Goal: Task Accomplishment & Management: Use online tool/utility

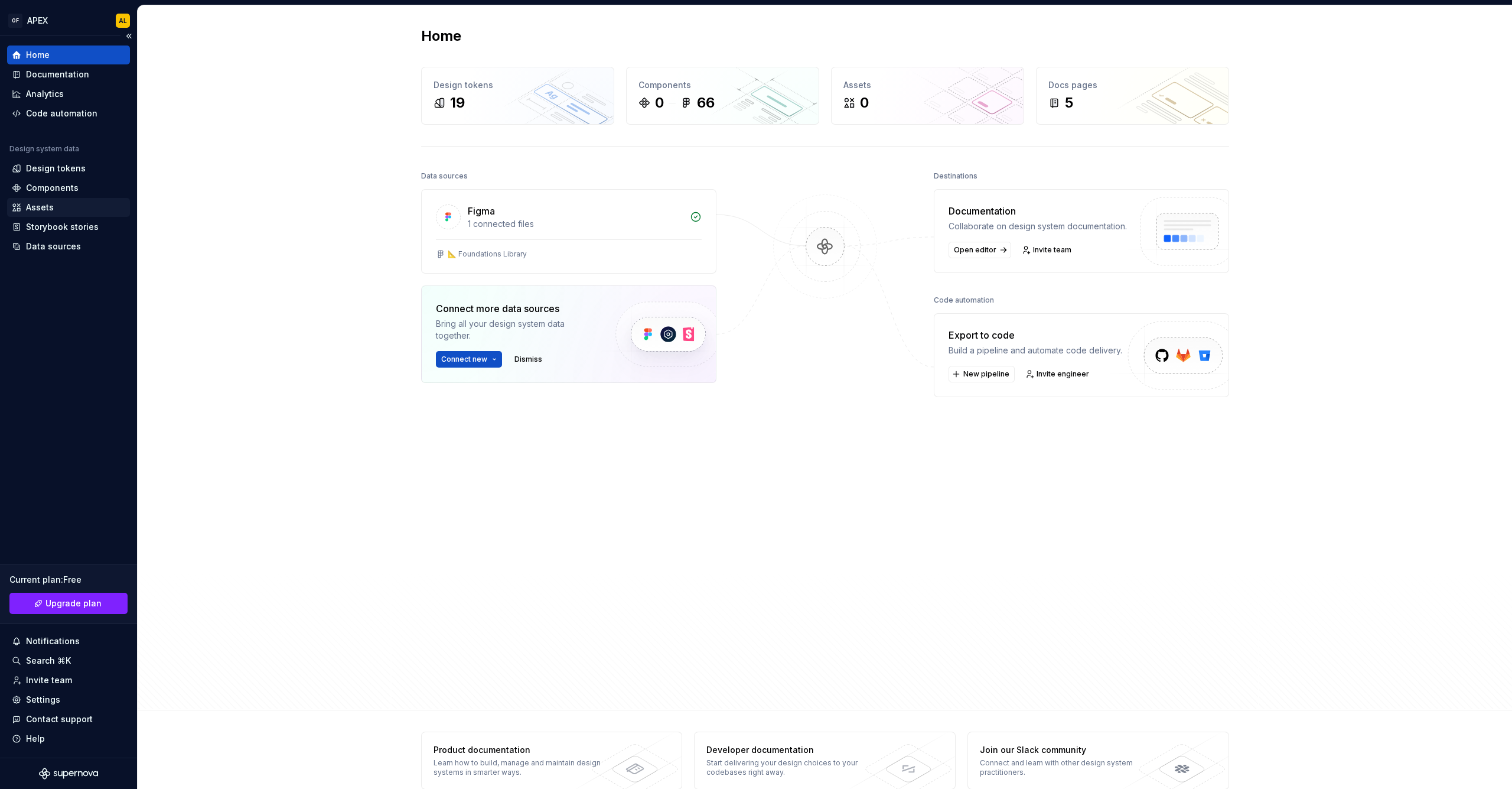
click at [54, 198] on div "Assets" at bounding box center [68, 208] width 123 height 19
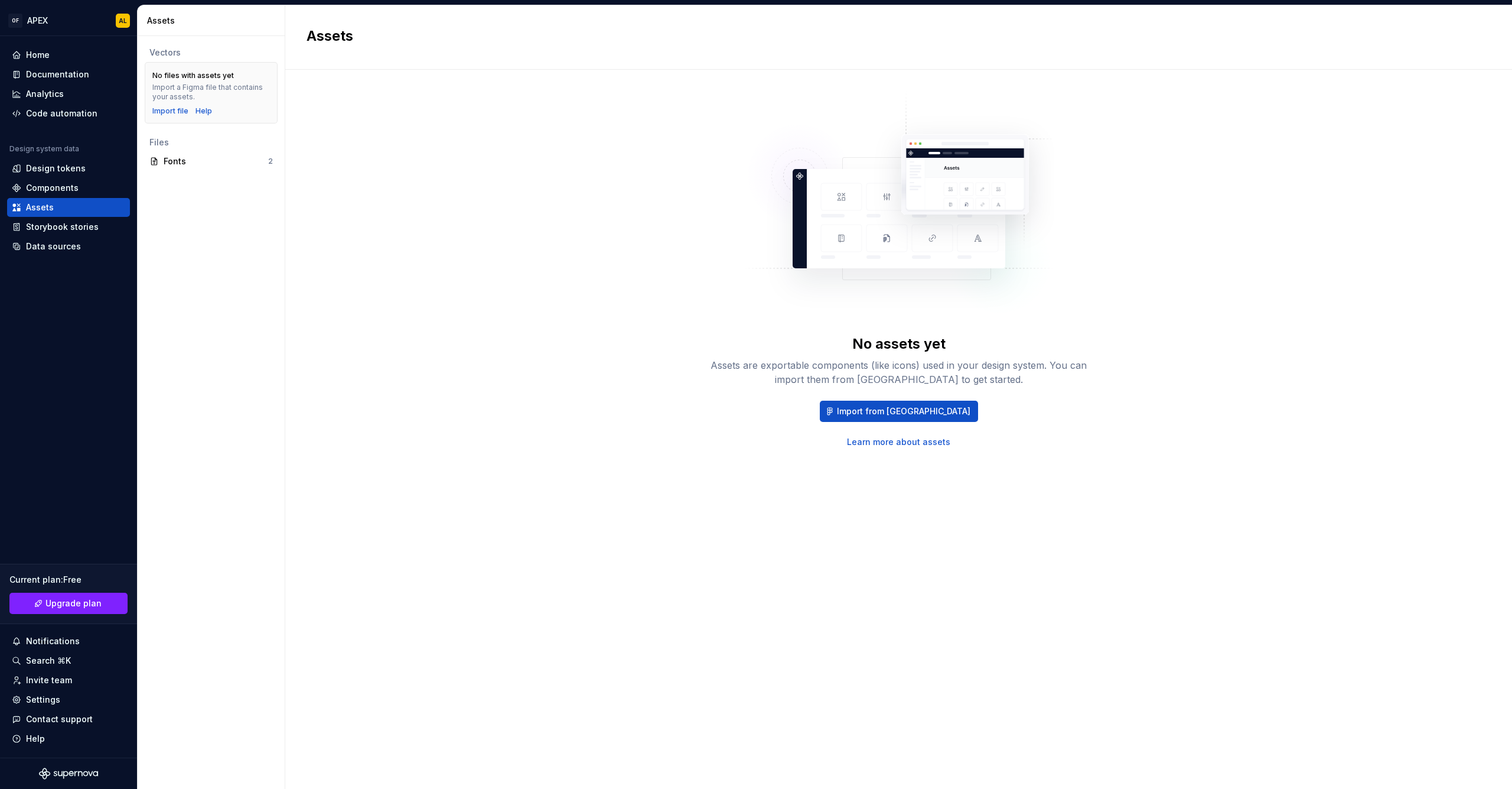
click at [870, 444] on link "Learn more about assets" at bounding box center [899, 441] width 103 height 12
click at [78, 189] on div "Components" at bounding box center [68, 187] width 114 height 12
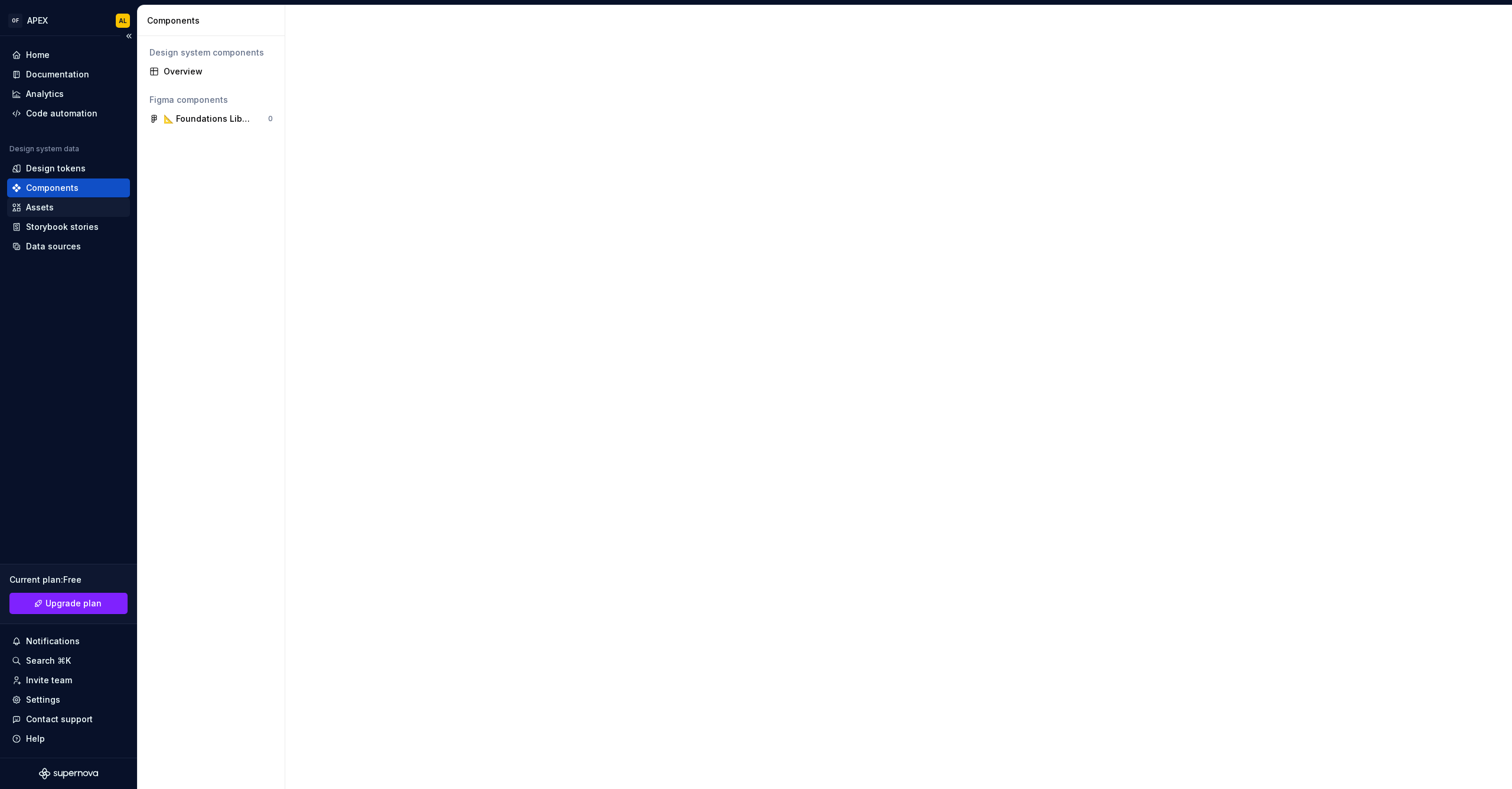
click at [72, 208] on div "Assets" at bounding box center [68, 207] width 114 height 12
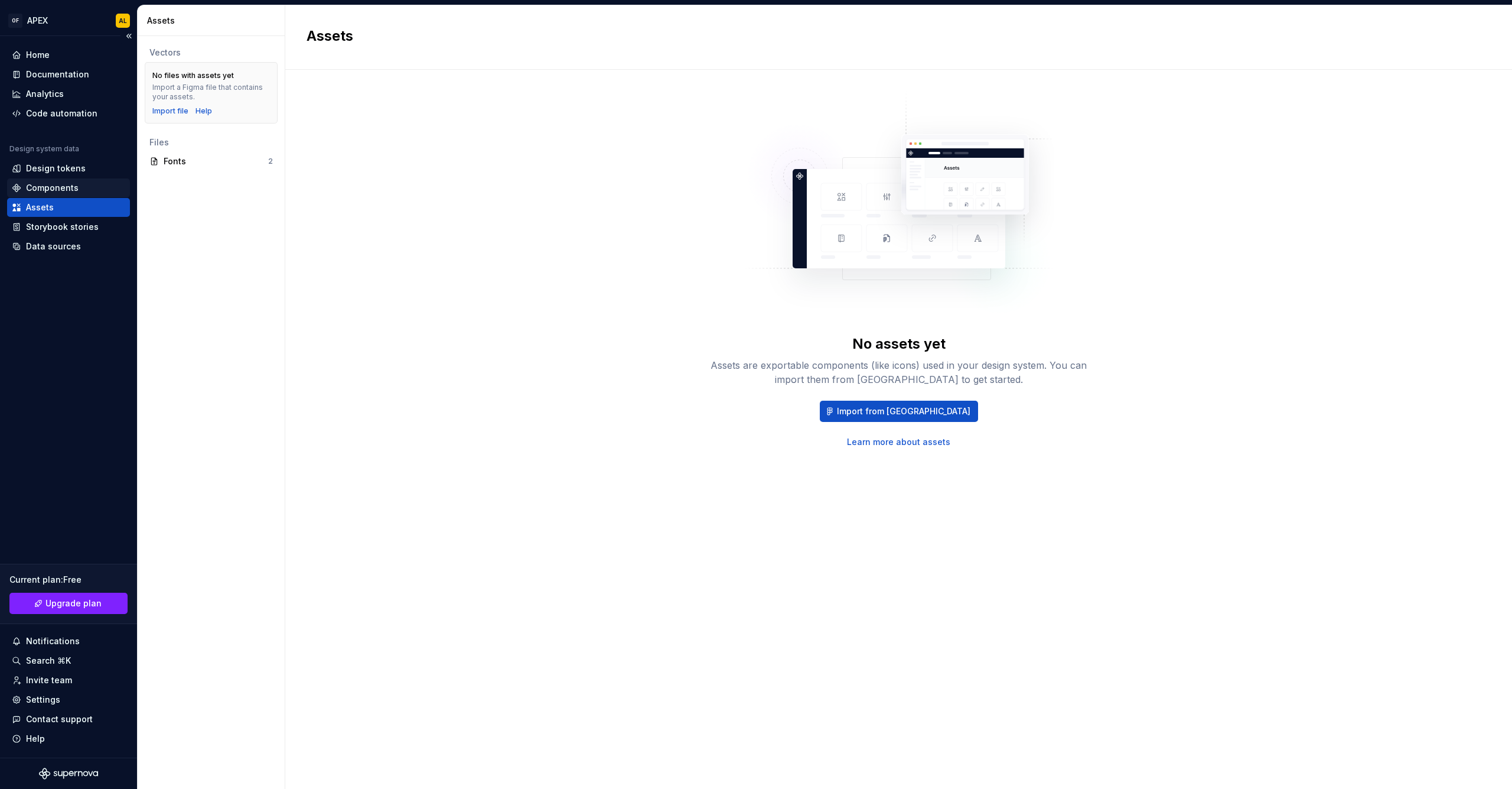
click at [82, 185] on div "Components" at bounding box center [68, 187] width 114 height 12
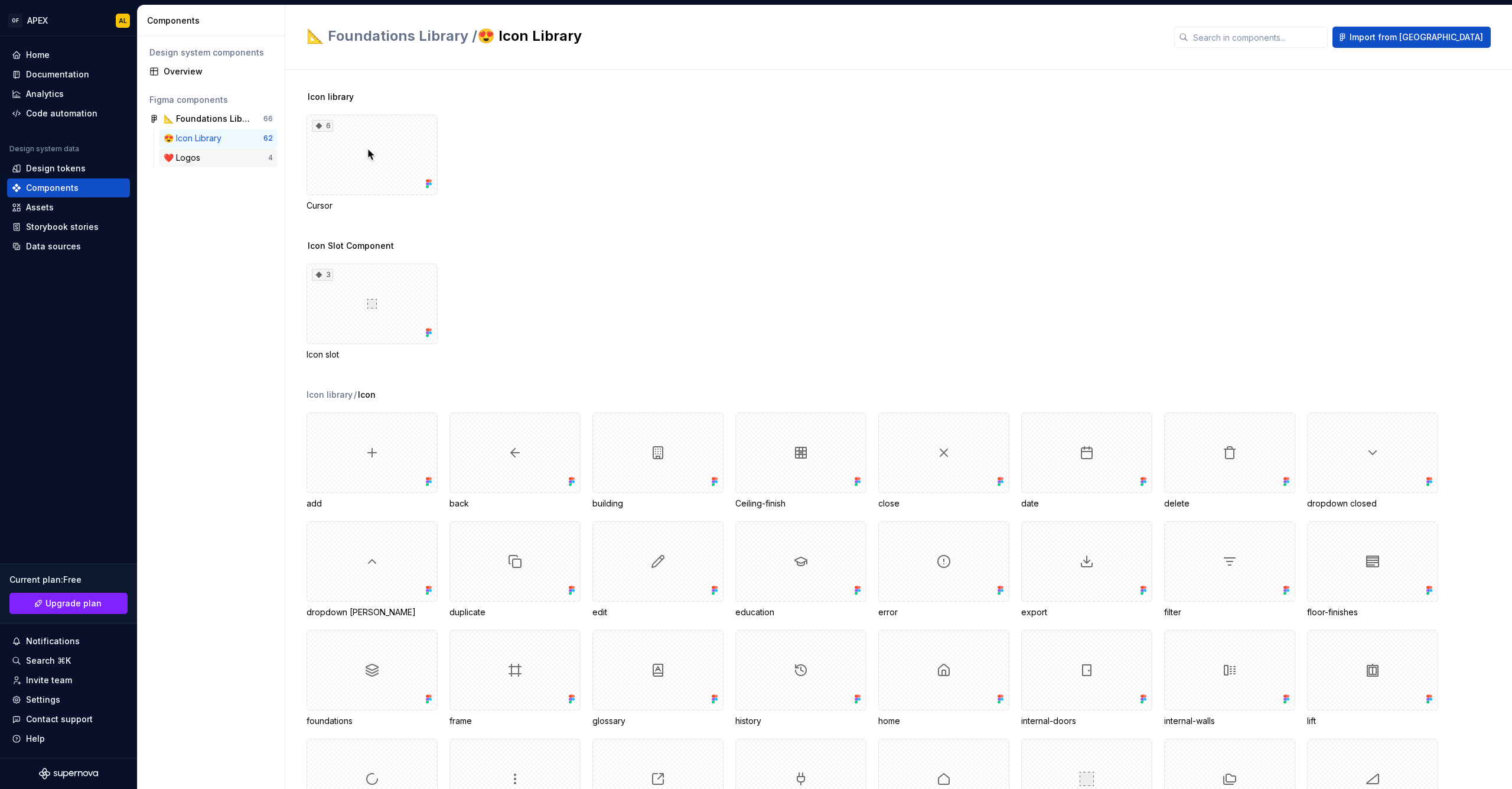
click at [215, 157] on div "❤️ Logos" at bounding box center [215, 157] width 104 height 12
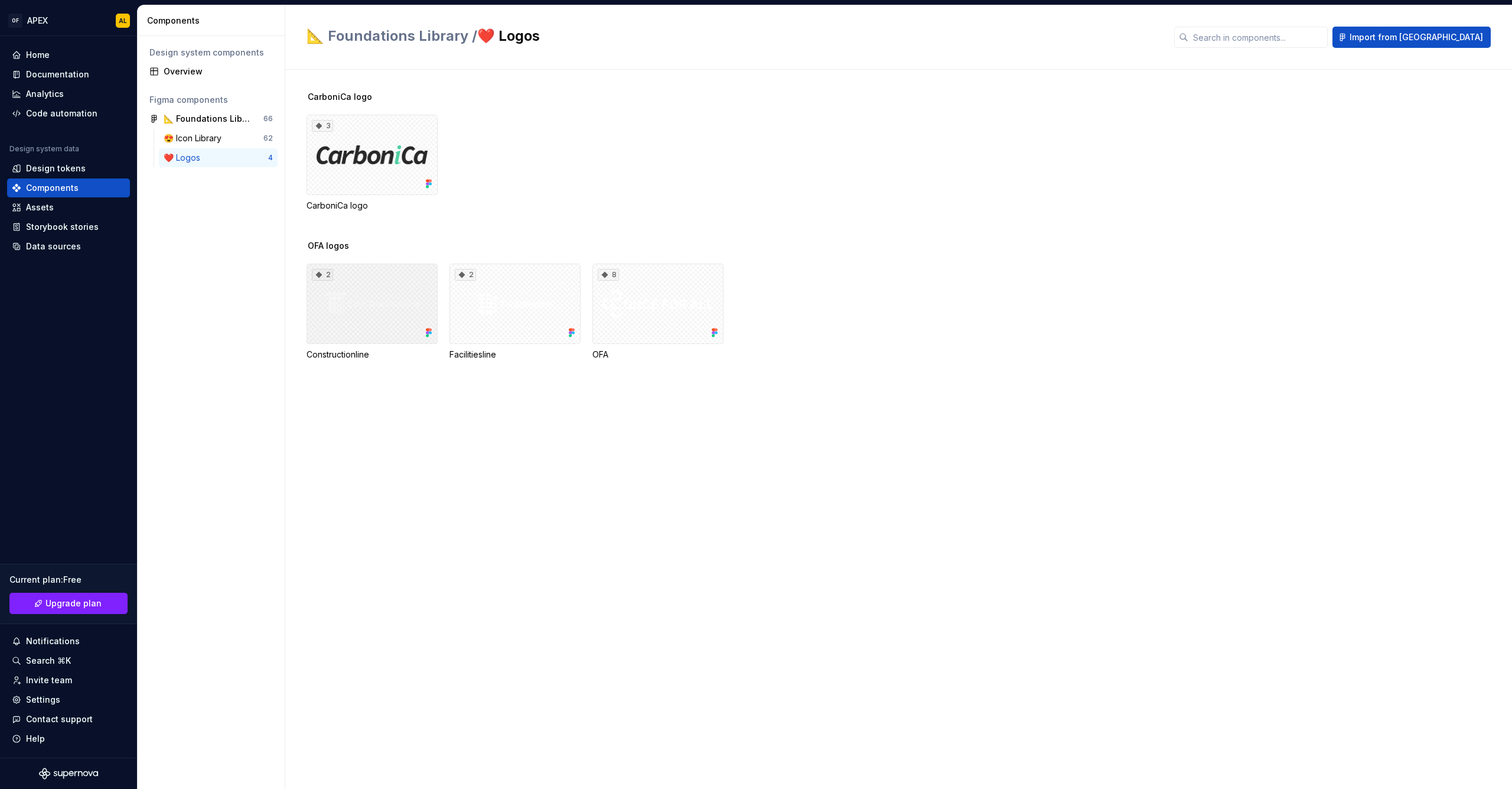
click at [349, 305] on div "2" at bounding box center [371, 303] width 131 height 81
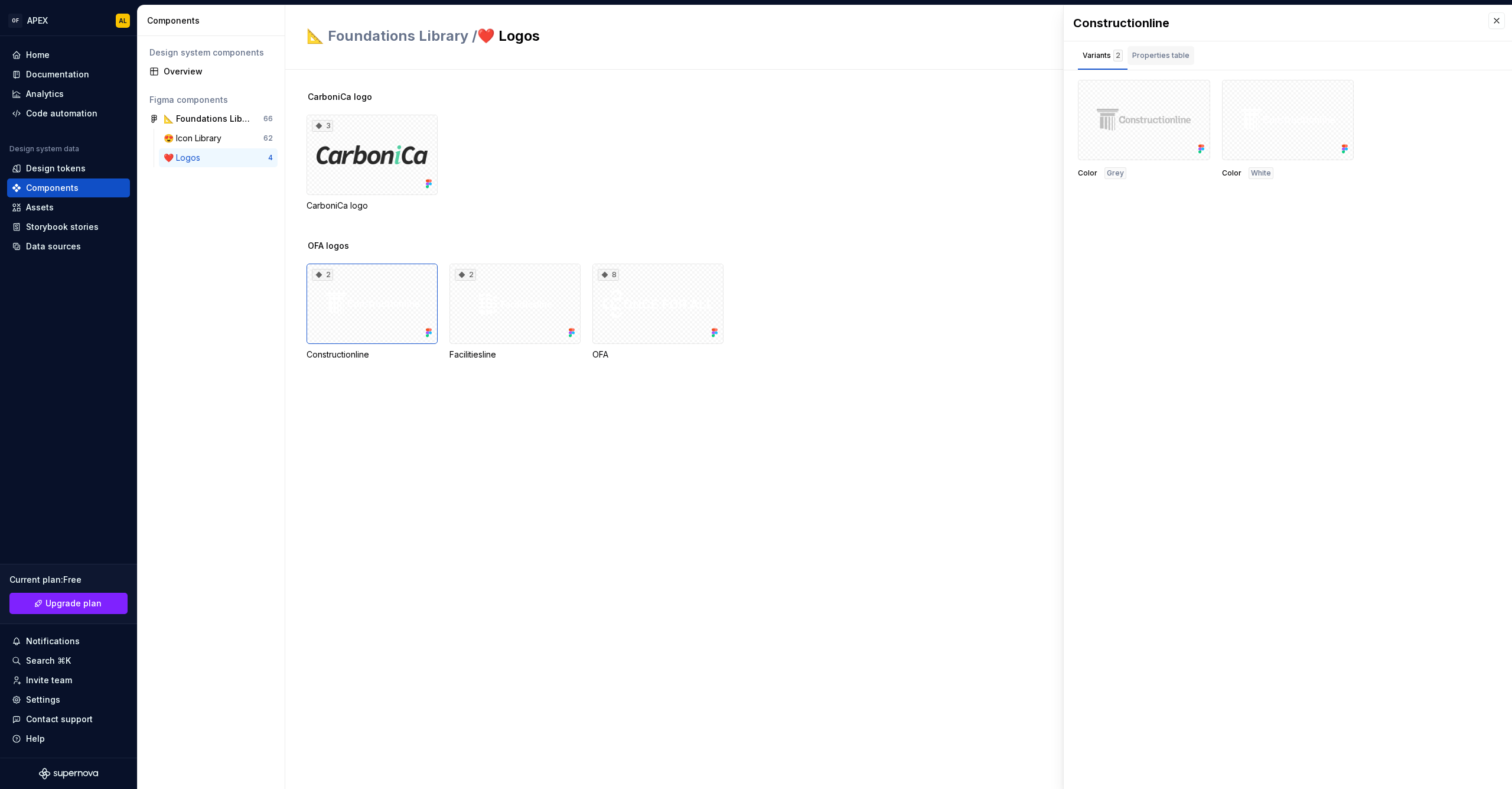
click at [1173, 61] on div "Properties table" at bounding box center [1160, 55] width 57 height 12
click at [1101, 53] on div "Variants 2" at bounding box center [1102, 55] width 40 height 12
click at [1492, 20] on button "button" at bounding box center [1496, 20] width 16 height 16
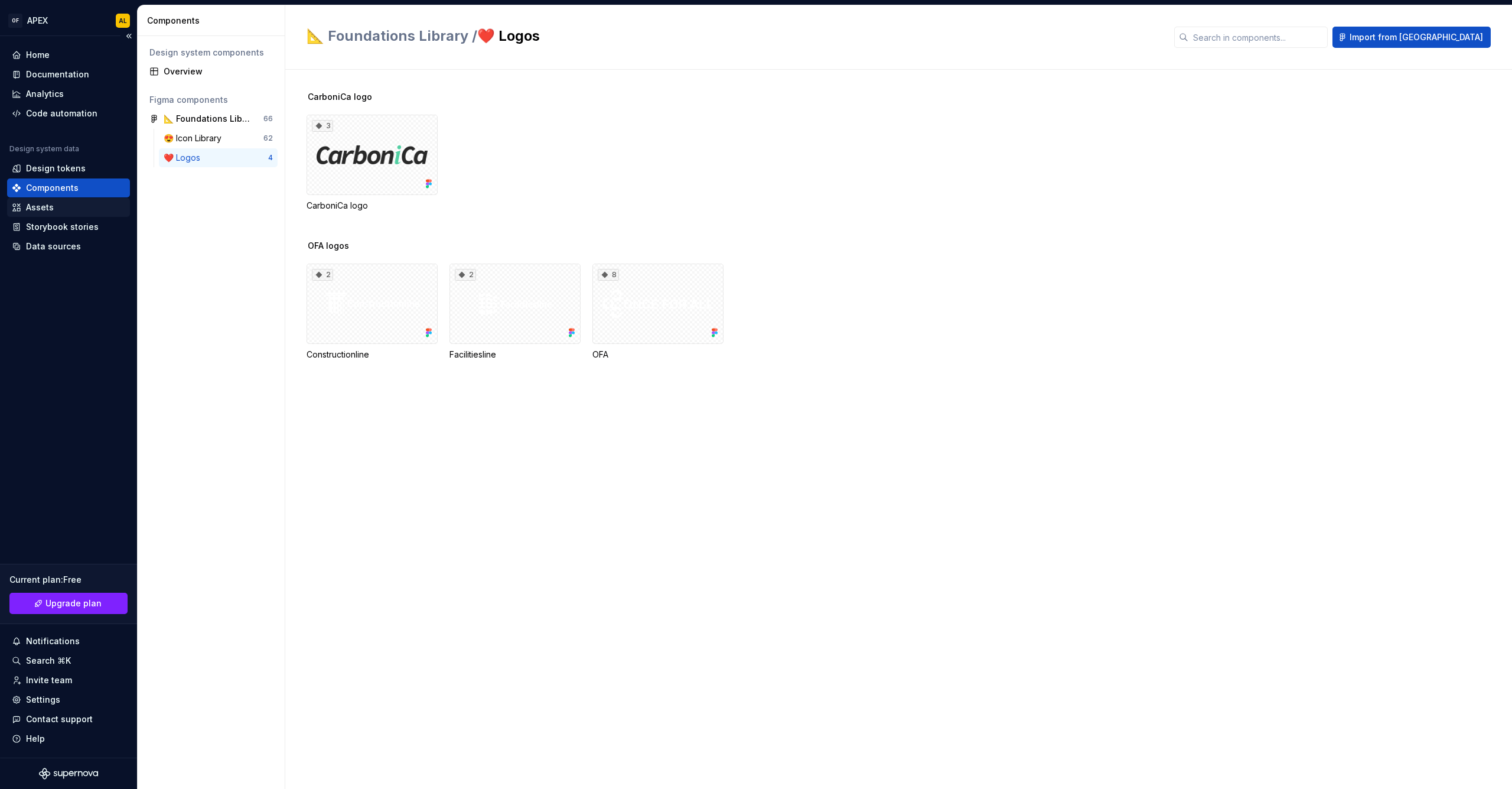
click at [67, 211] on div "Assets" at bounding box center [68, 207] width 114 height 12
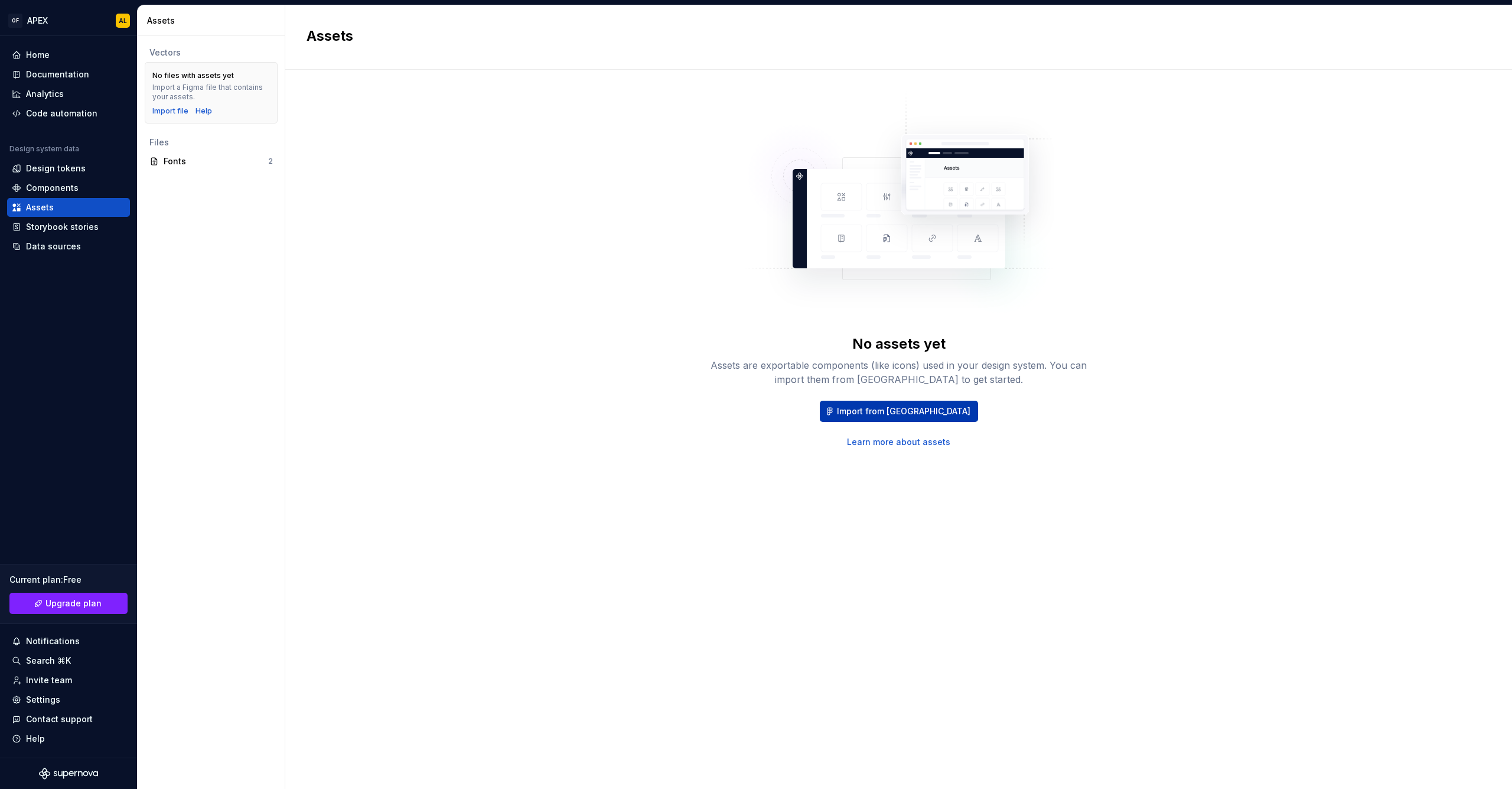
click at [887, 409] on span "Import from [GEOGRAPHIC_DATA]" at bounding box center [903, 411] width 133 height 12
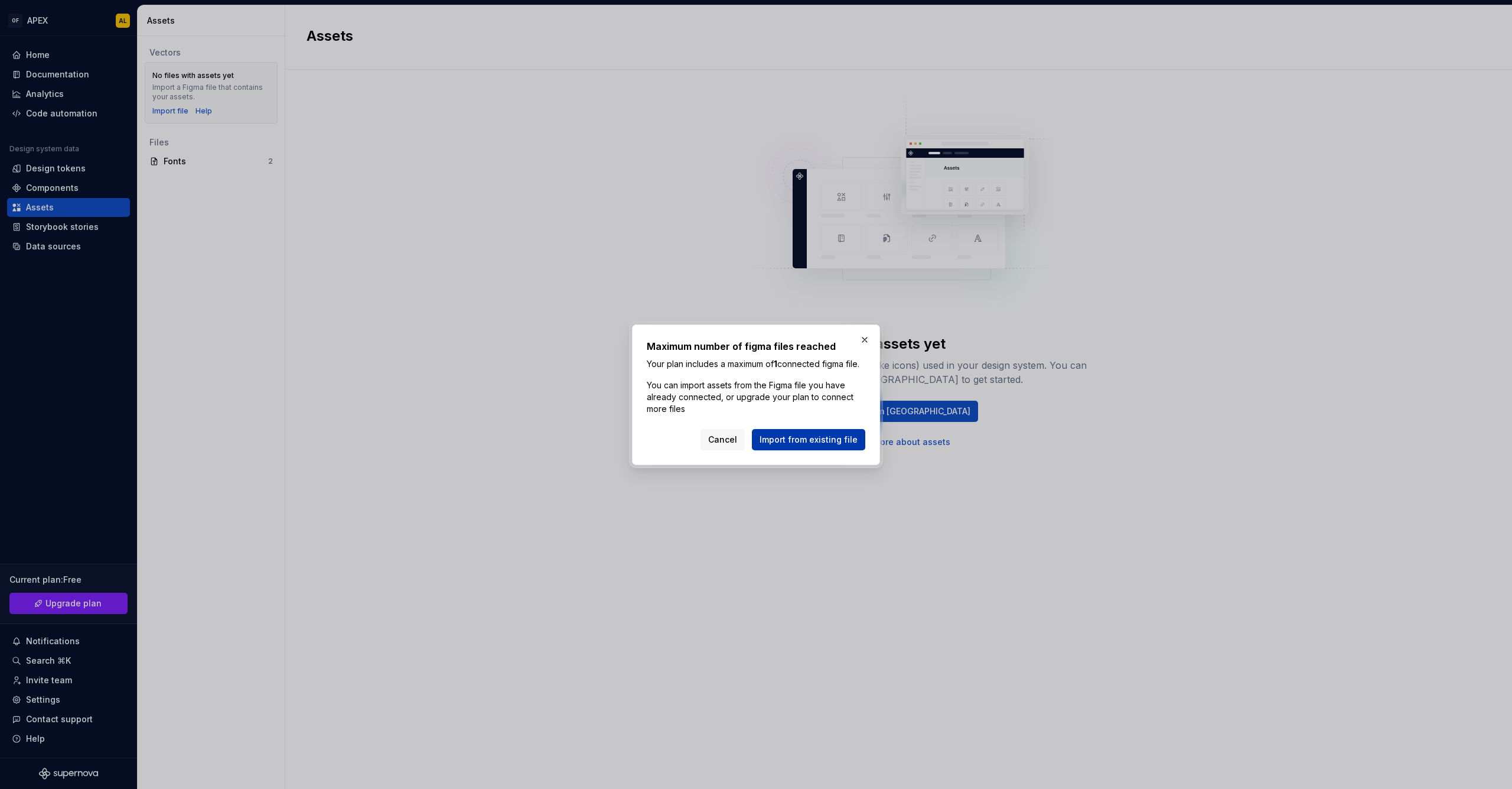
click at [797, 443] on span "Import from existing file" at bounding box center [808, 439] width 98 height 12
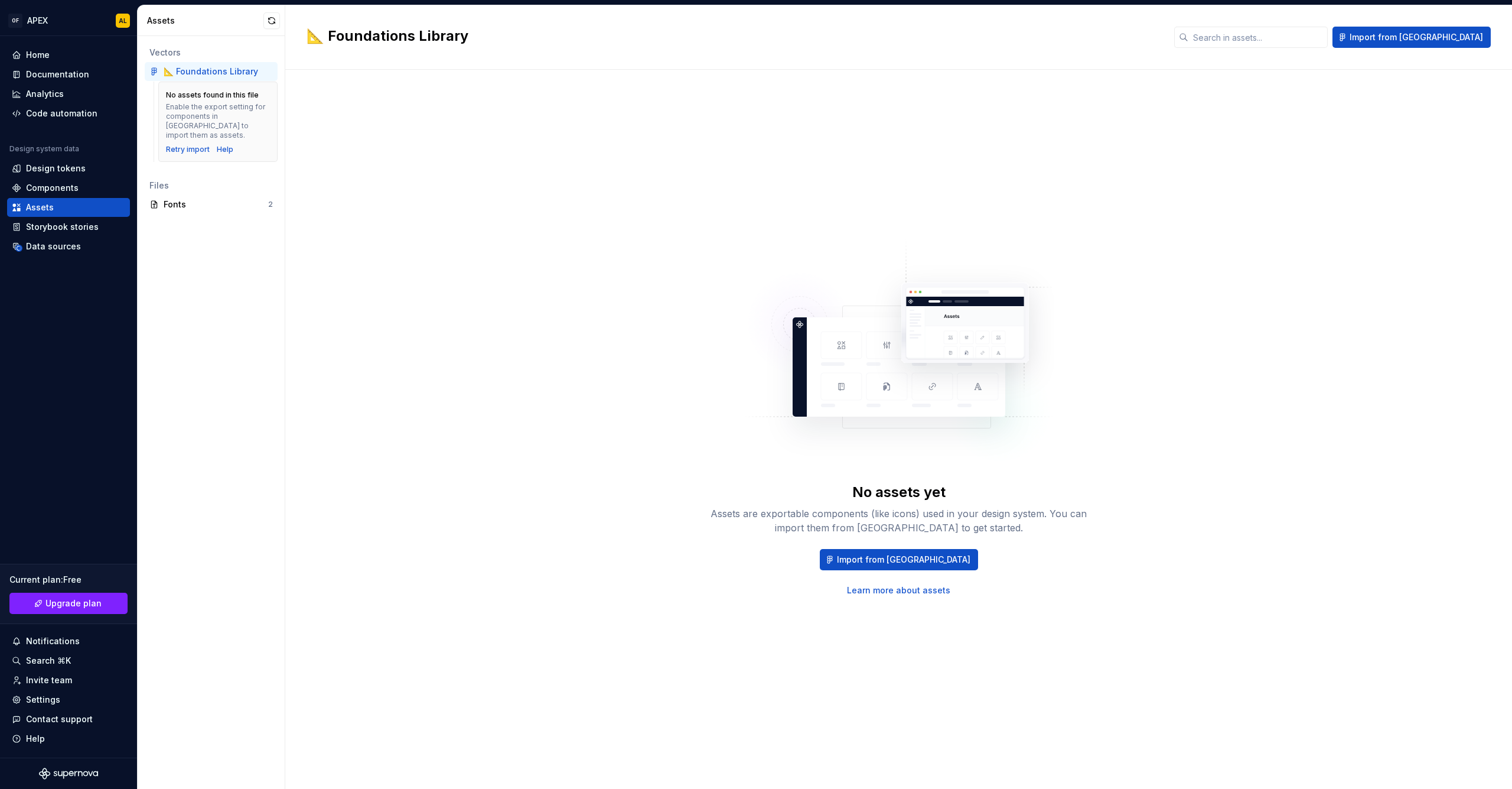
click at [222, 278] on div "Vectors 📐 Foundations Library No assets found in this file Enable the export se…" at bounding box center [212, 412] width 147 height 753
click at [218, 145] on div "Help" at bounding box center [225, 150] width 16 height 9
